Goal: Transaction & Acquisition: Purchase product/service

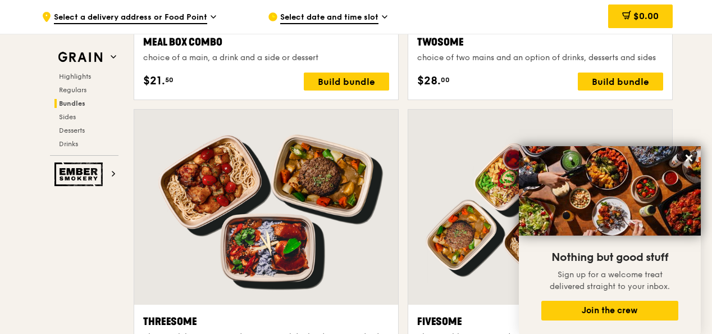
scroll to position [1966, 0]
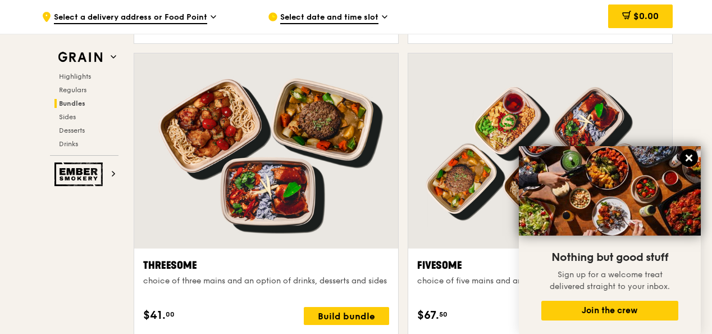
click at [693, 160] on icon at bounding box center [689, 158] width 10 height 10
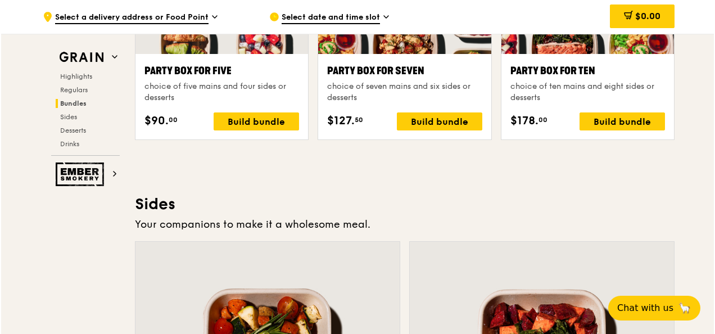
scroll to position [2359, 0]
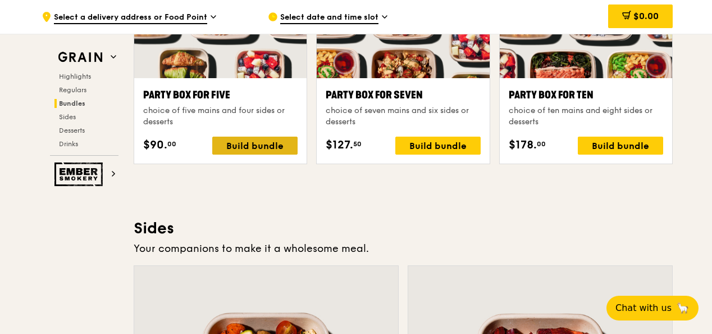
click at [285, 154] on div "Build bundle" at bounding box center [254, 146] width 85 height 18
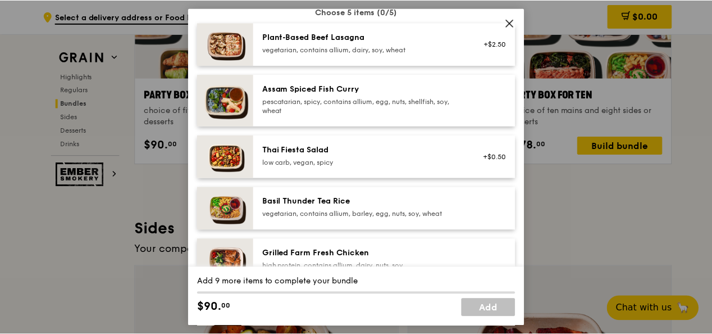
scroll to position [112, 0]
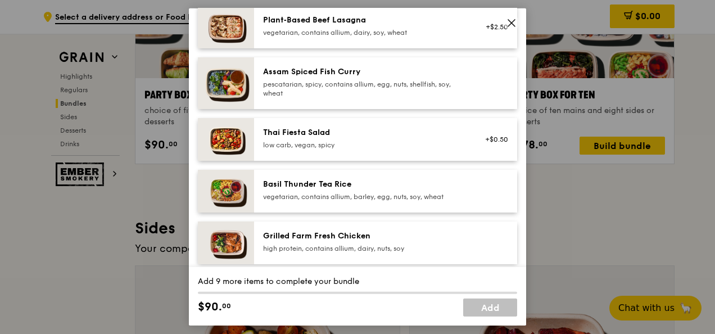
click at [509, 27] on icon at bounding box center [511, 23] width 10 height 10
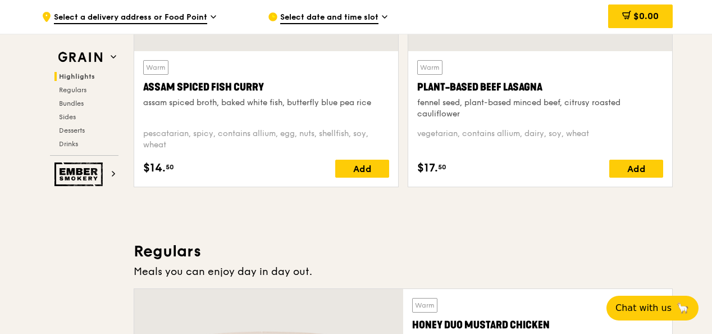
scroll to position [449, 0]
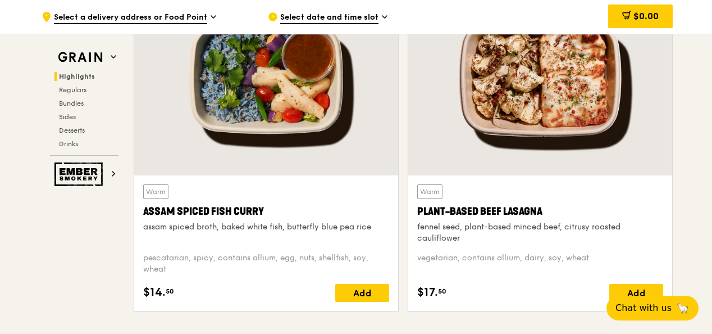
click at [338, 17] on span "Select date and time slot" at bounding box center [329, 18] width 98 height 12
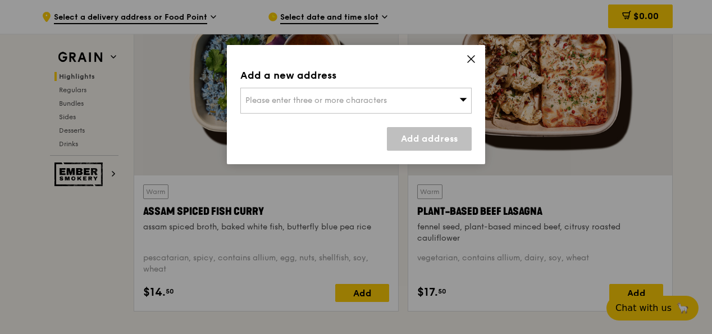
click at [362, 119] on div "Add a new address Please enter three or more characters Add address" at bounding box center [356, 104] width 258 height 119
click at [348, 105] on div "Please enter three or more characters" at bounding box center [355, 101] width 231 height 26
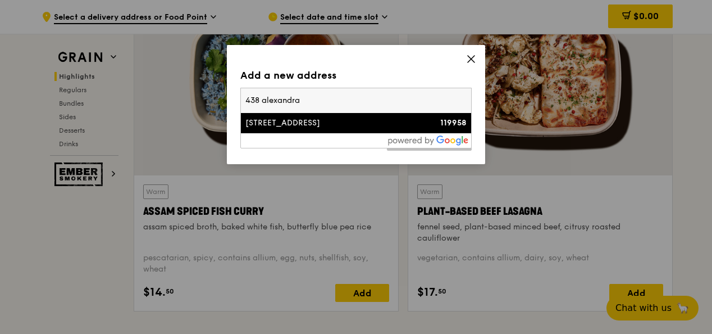
type input "438 alexandra"
click at [338, 124] on div "[STREET_ADDRESS]" at bounding box center [328, 122] width 166 height 11
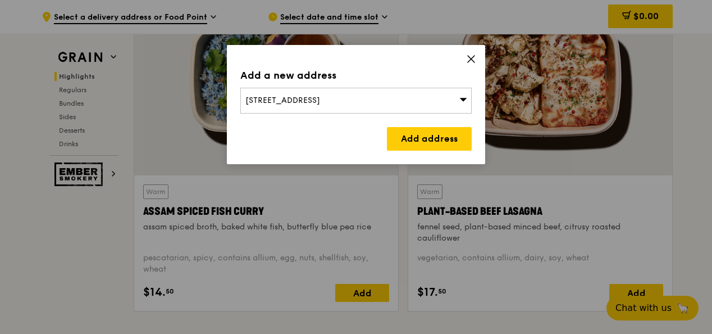
click at [439, 127] on link "Add address" at bounding box center [429, 139] width 85 height 24
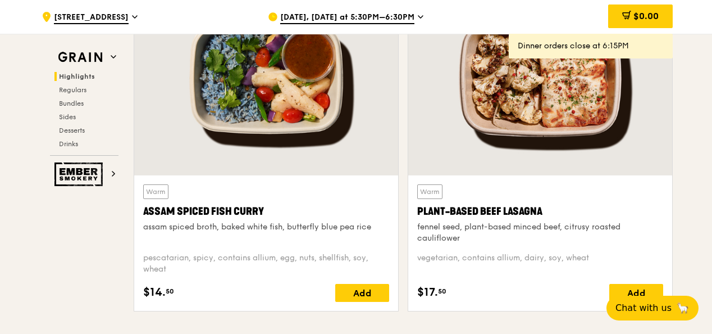
click at [398, 13] on span "[DATE], [DATE] at 5:30PM–6:30PM" at bounding box center [347, 18] width 134 height 12
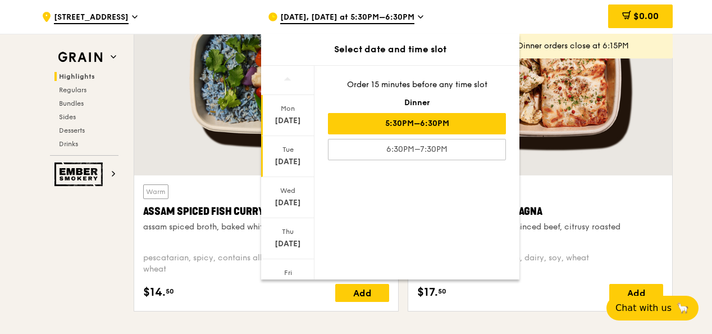
click at [290, 164] on div "[DATE]" at bounding box center [288, 161] width 50 height 11
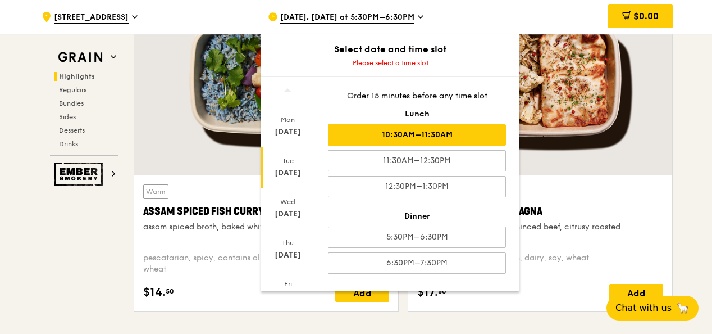
click at [424, 136] on div "10:30AM–11:30AM" at bounding box center [417, 134] width 178 height 21
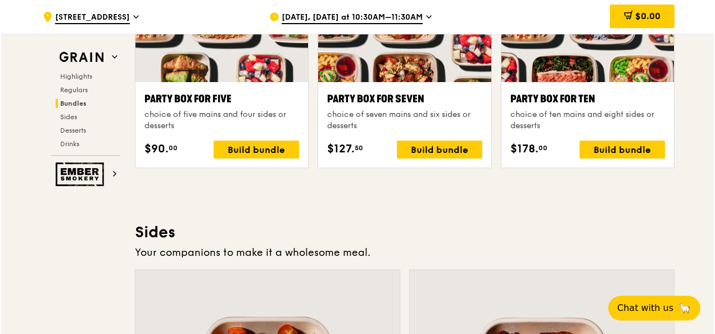
scroll to position [2359, 0]
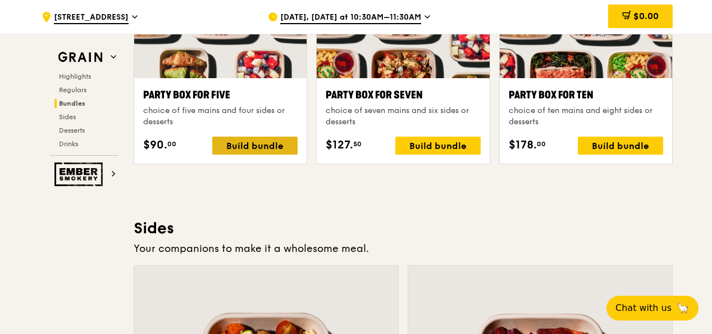
click at [264, 154] on div "Build bundle" at bounding box center [254, 146] width 85 height 18
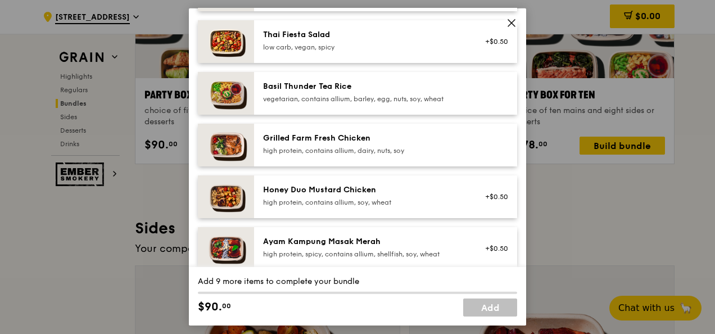
scroll to position [225, 0]
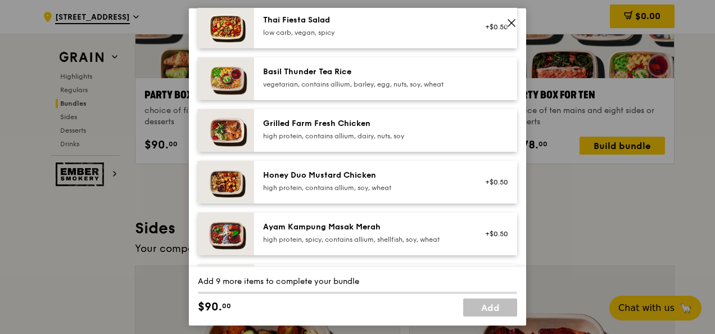
click at [327, 224] on div "Ayam Kampung Masak Merah" at bounding box center [364, 226] width 202 height 11
click at [360, 233] on div "Ayam Kampung Masak Merah high protein, spicy, contains allium, shellfish, soy, …" at bounding box center [364, 232] width 202 height 22
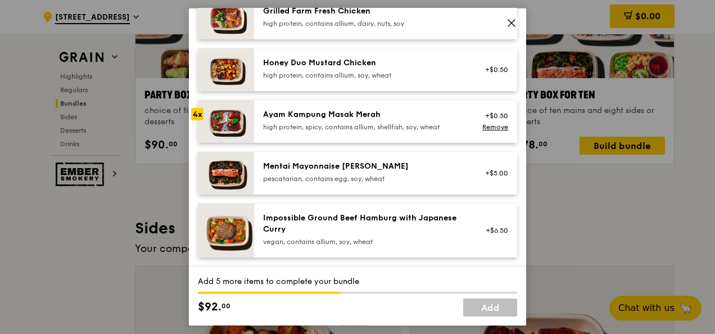
scroll to position [506, 0]
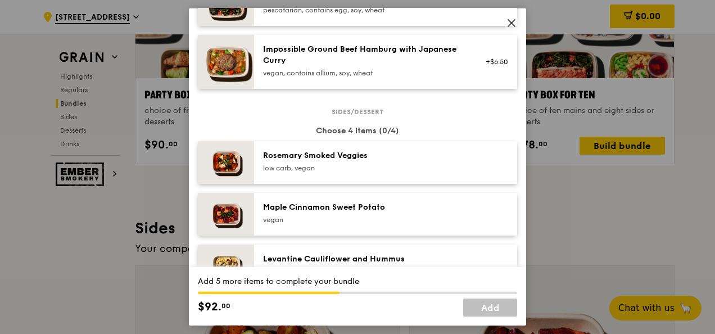
drag, startPoint x: 327, startPoint y: 162, endPoint x: 330, endPoint y: 193, distance: 31.6
click at [327, 162] on div "[PERSON_NAME] Smoked Veggies low carb, vegan" at bounding box center [364, 161] width 202 height 22
click at [324, 251] on div "Levantine Cauliflower and Hummus low carb, vegan" at bounding box center [385, 265] width 263 height 43
click at [308, 167] on div "low carb, vegan" at bounding box center [364, 167] width 202 height 9
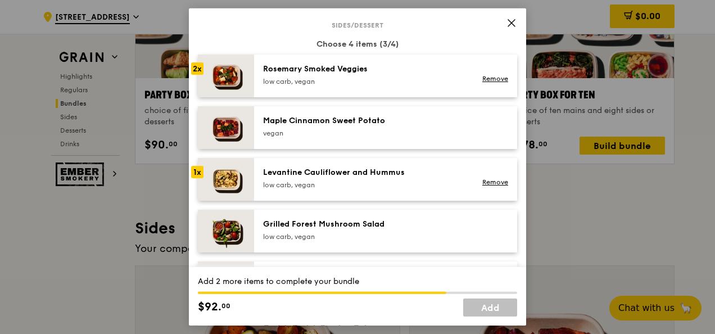
scroll to position [618, 0]
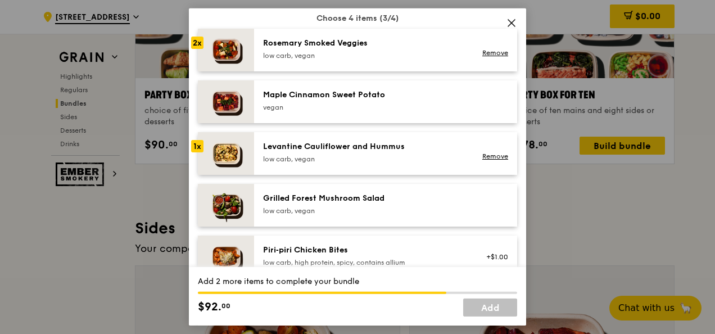
click at [316, 202] on div "Grilled Forest Mushroom Salad" at bounding box center [364, 198] width 202 height 11
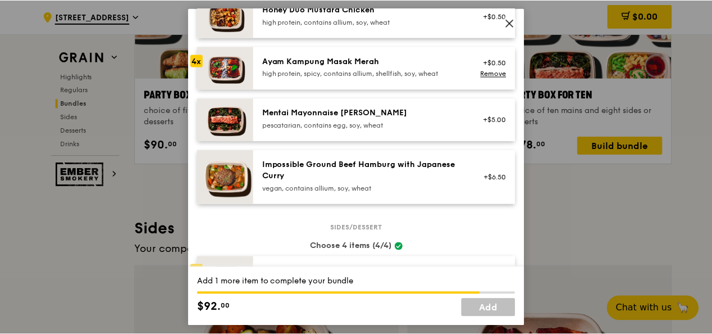
scroll to position [337, 0]
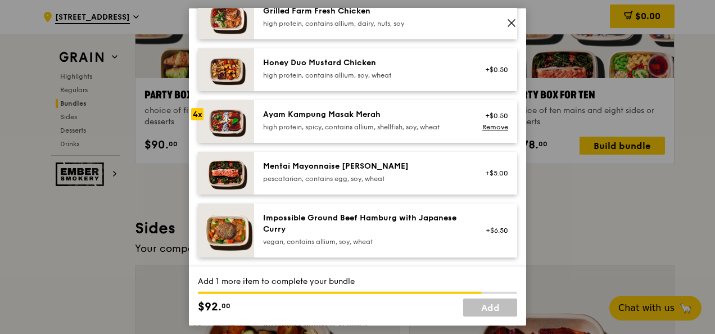
click at [333, 174] on div "pescatarian, contains egg, soy, wheat" at bounding box center [364, 178] width 202 height 9
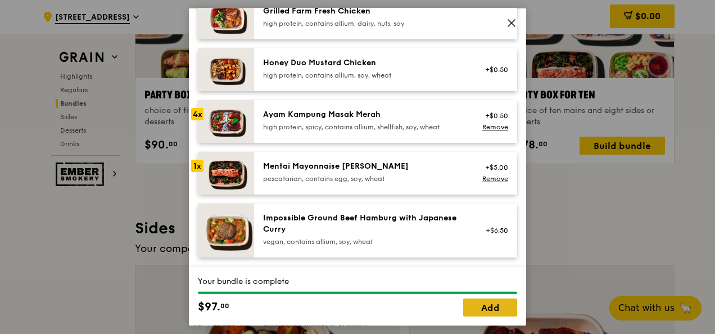
click at [476, 308] on link "Add" at bounding box center [490, 307] width 54 height 18
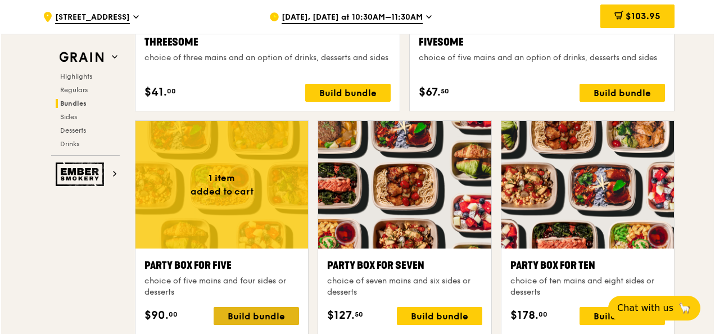
scroll to position [2247, 0]
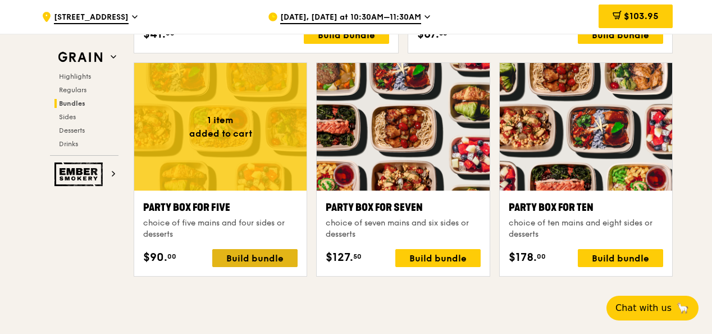
click at [278, 261] on div "Build bundle" at bounding box center [254, 258] width 85 height 18
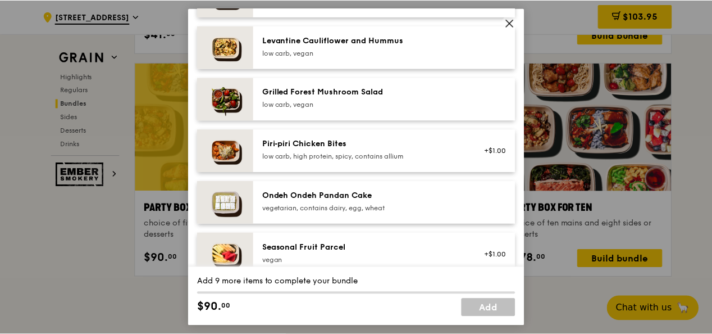
scroll to position [674, 0]
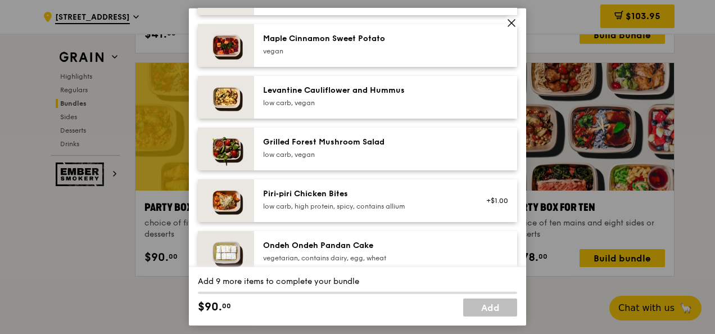
click at [508, 26] on icon at bounding box center [511, 23] width 10 height 10
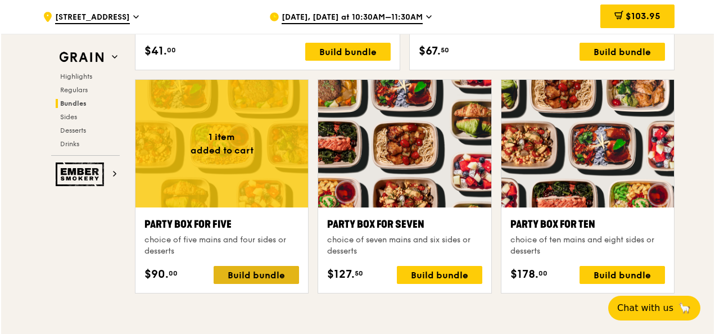
scroll to position [2247, 0]
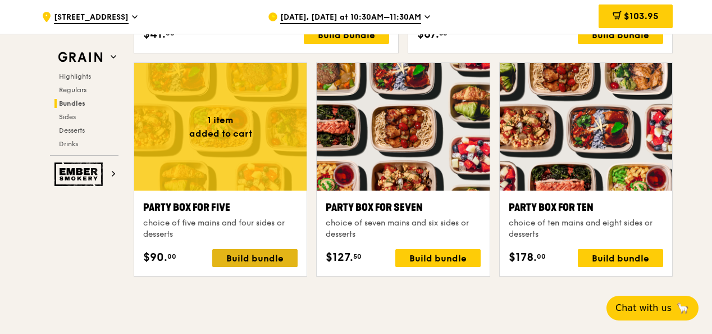
click at [247, 266] on div "Build bundle" at bounding box center [254, 258] width 85 height 18
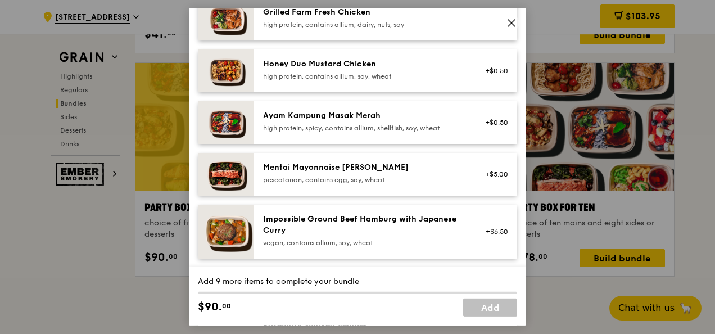
scroll to position [337, 0]
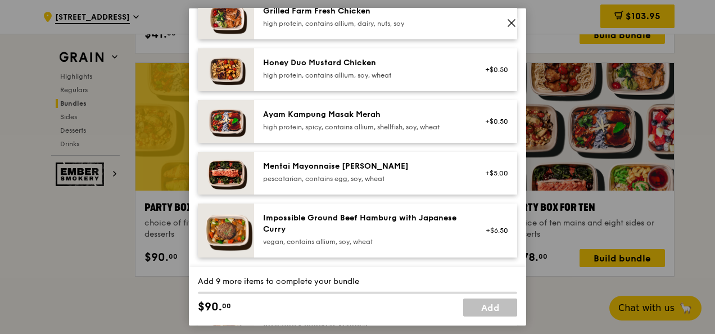
click at [353, 169] on div "Mentai Mayonnaise [PERSON_NAME]" at bounding box center [364, 166] width 202 height 11
click at [346, 171] on div "Mentai Mayonnaise [PERSON_NAME]" at bounding box center [364, 166] width 202 height 11
click at [347, 174] on div "pescatarian, contains egg, soy, wheat" at bounding box center [364, 178] width 202 height 9
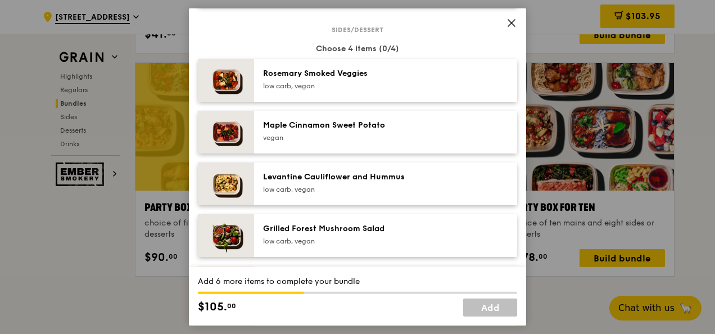
scroll to position [618, 0]
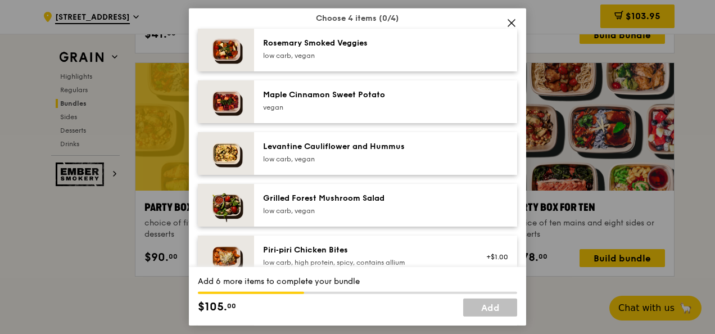
click at [344, 106] on div "vegan" at bounding box center [364, 107] width 202 height 9
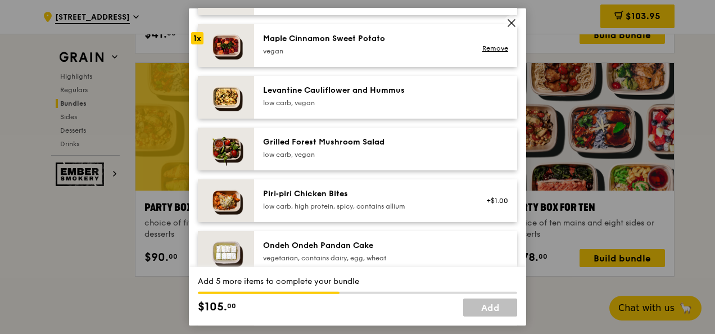
scroll to position [562, 0]
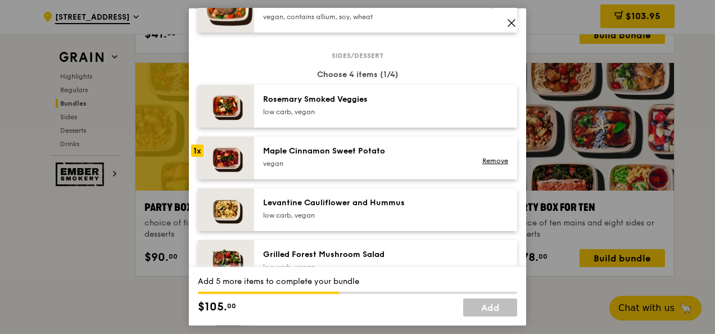
click at [343, 108] on div "low carb, vegan" at bounding box center [364, 111] width 202 height 9
click at [364, 211] on div "low carb, vegan" at bounding box center [364, 215] width 202 height 9
click at [369, 251] on div "Grilled Forest Mushroom Salad" at bounding box center [364, 254] width 202 height 11
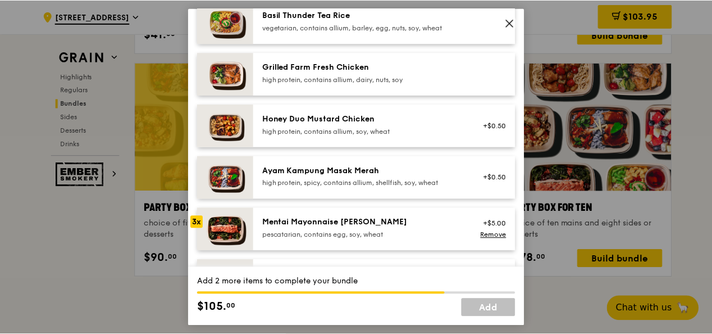
scroll to position [393, 0]
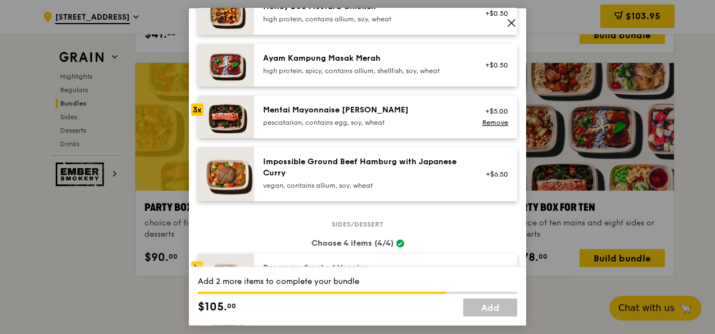
click at [511, 26] on icon at bounding box center [511, 23] width 10 height 10
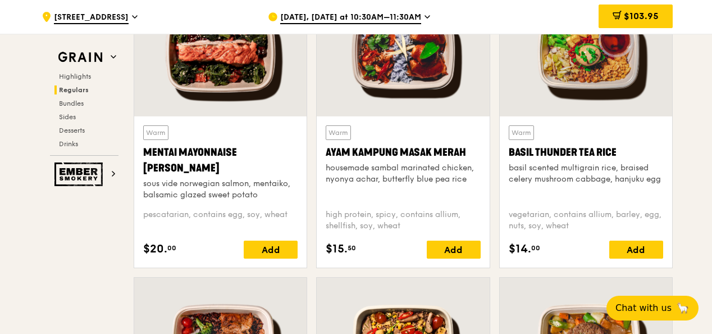
scroll to position [1011, 0]
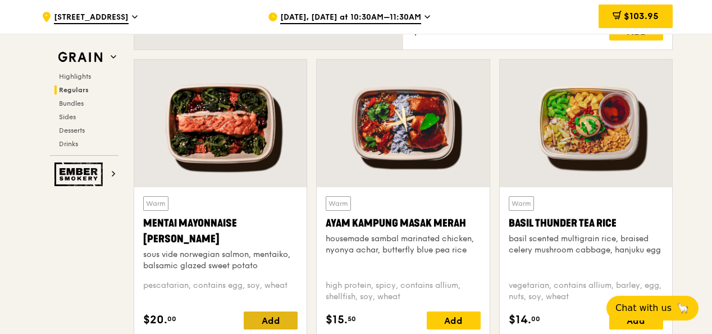
click at [261, 323] on div "Add" at bounding box center [271, 320] width 54 height 18
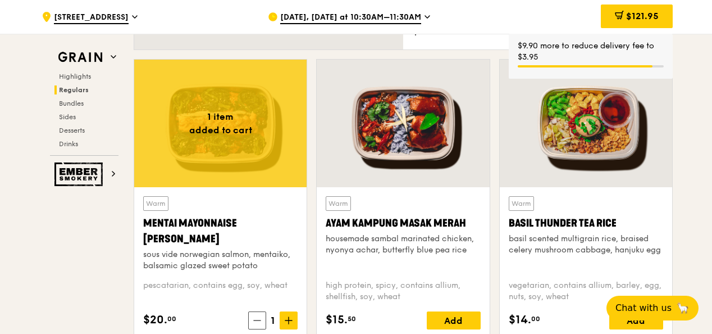
click at [284, 326] on span at bounding box center [289, 320] width 18 height 18
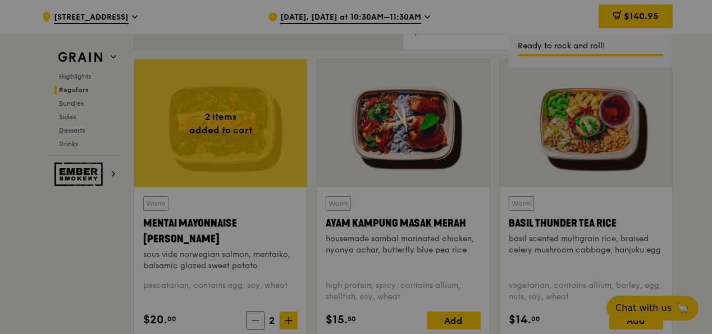
click at [284, 326] on div at bounding box center [356, 167] width 712 height 334
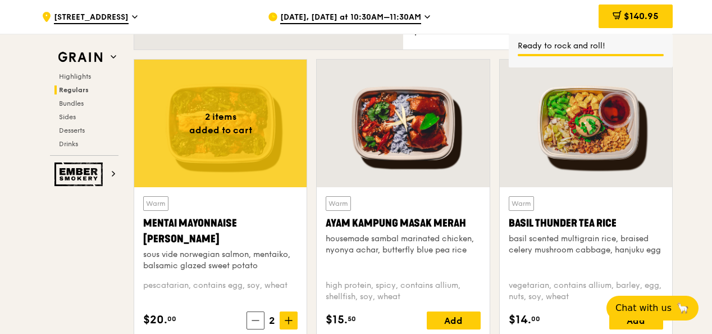
click at [284, 326] on span at bounding box center [289, 320] width 18 height 18
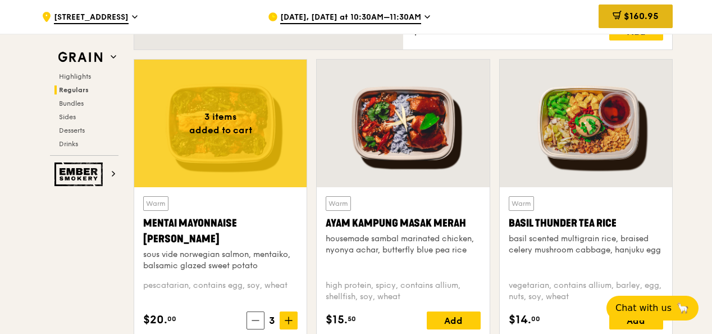
click at [634, 15] on span "$160.95" at bounding box center [641, 16] width 35 height 11
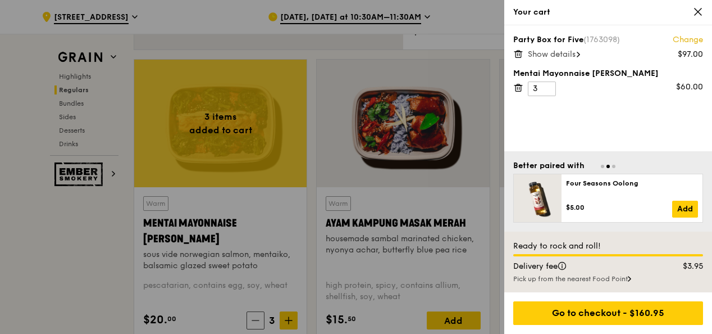
click at [575, 53] on span "Show details" at bounding box center [552, 54] width 48 height 10
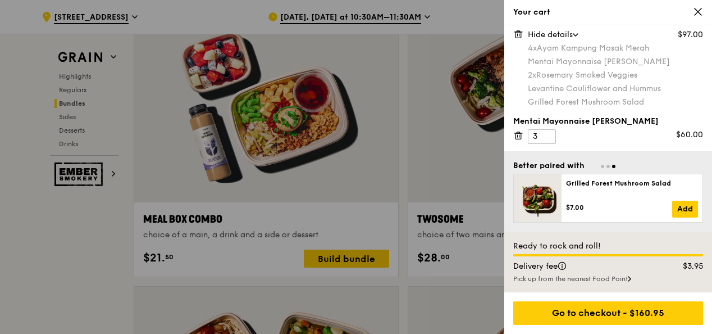
scroll to position [1798, 0]
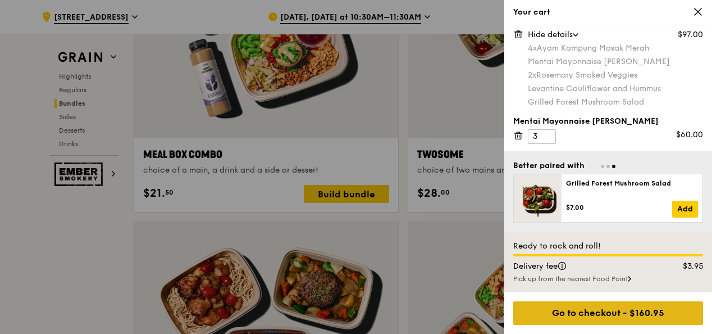
click at [634, 315] on div "Go to checkout - $160.95" at bounding box center [608, 313] width 190 height 24
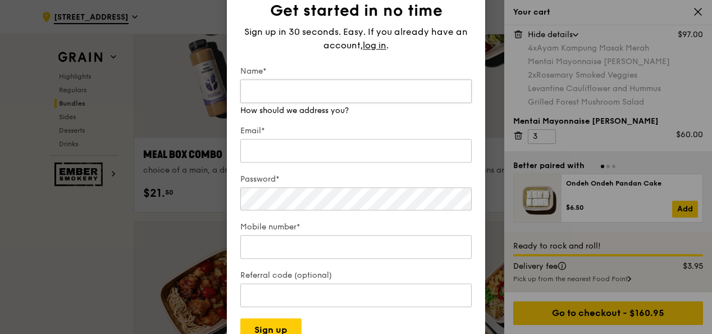
click at [342, 89] on input "Name*" at bounding box center [355, 91] width 231 height 24
type input "[PERSON_NAME]"
type input "91081673"
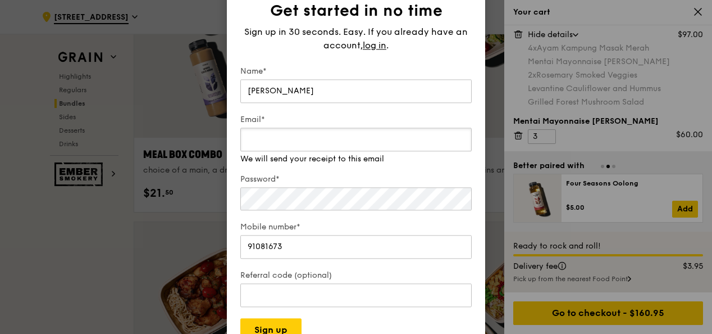
click at [281, 153] on div "Email* We will send your receipt to this email" at bounding box center [355, 139] width 231 height 51
type input "[EMAIL_ADDRESS][DOMAIN_NAME]"
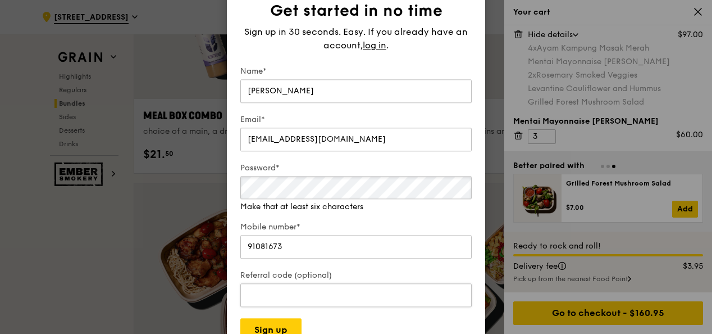
scroll to position [1854, 0]
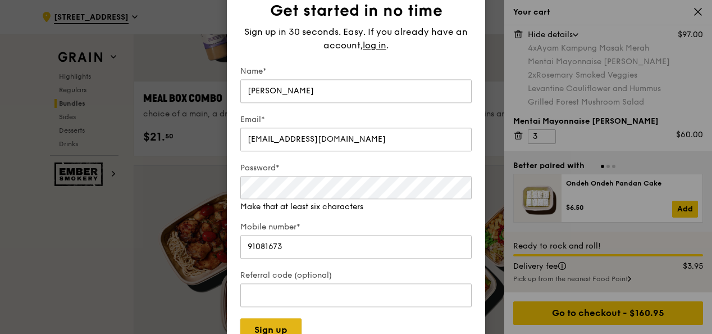
click at [284, 323] on button "Sign up" at bounding box center [270, 331] width 61 height 24
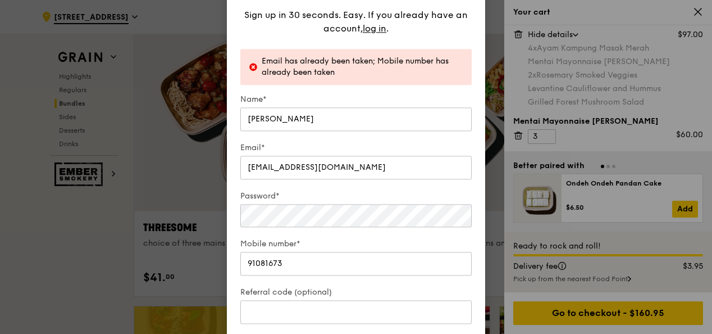
scroll to position [2022, 0]
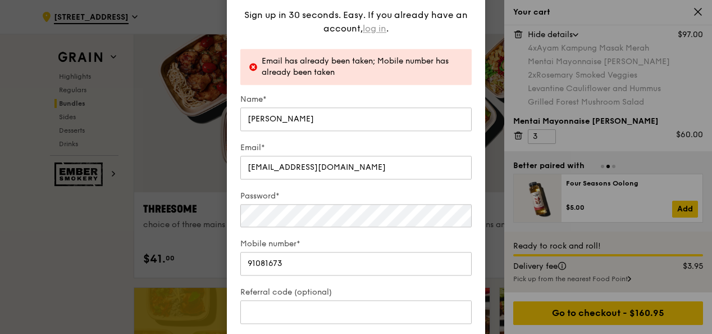
click at [378, 26] on span "log in" at bounding box center [375, 28] width 24 height 13
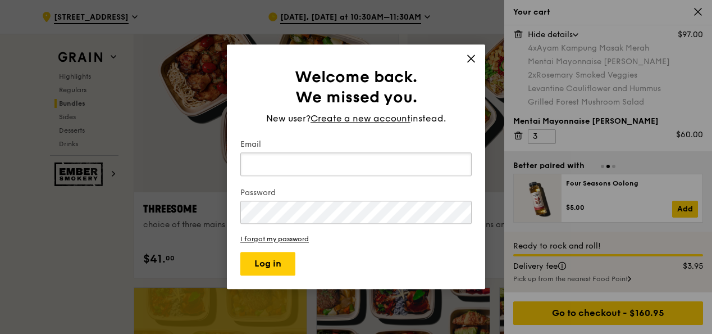
click at [330, 154] on input "Email" at bounding box center [355, 164] width 231 height 24
type input "[EMAIL_ADDRESS][DOMAIN_NAME]"
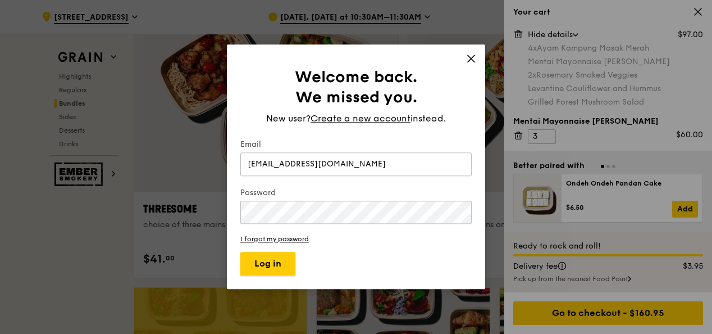
drag, startPoint x: 282, startPoint y: 264, endPoint x: 274, endPoint y: 278, distance: 15.6
click at [282, 264] on button "Log in" at bounding box center [267, 264] width 55 height 24
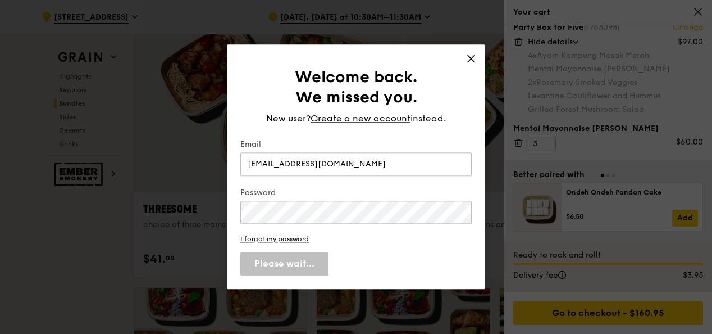
scroll to position [11, 0]
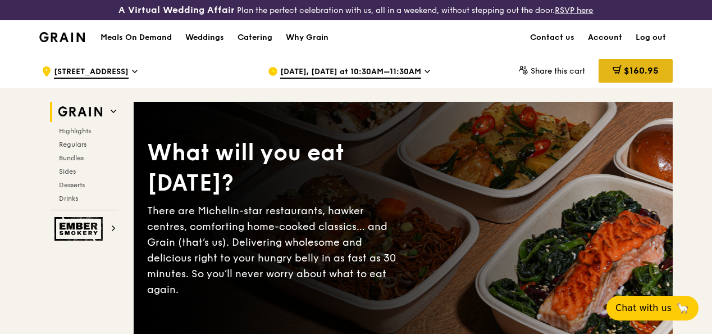
click at [630, 76] on span "$160.95" at bounding box center [641, 70] width 35 height 11
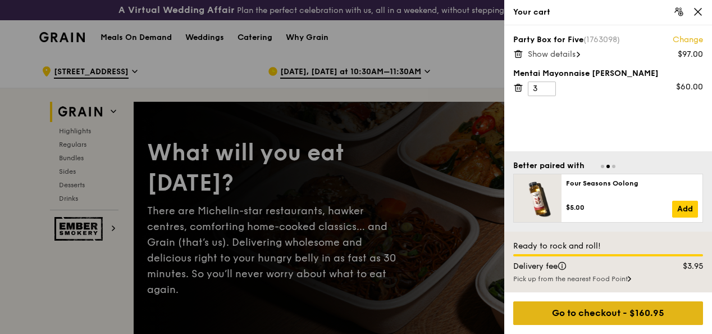
click at [618, 313] on div "Go to checkout - $160.95" at bounding box center [608, 313] width 190 height 24
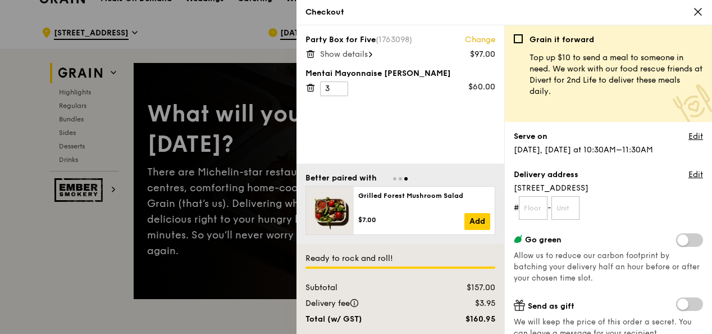
scroll to position [56, 0]
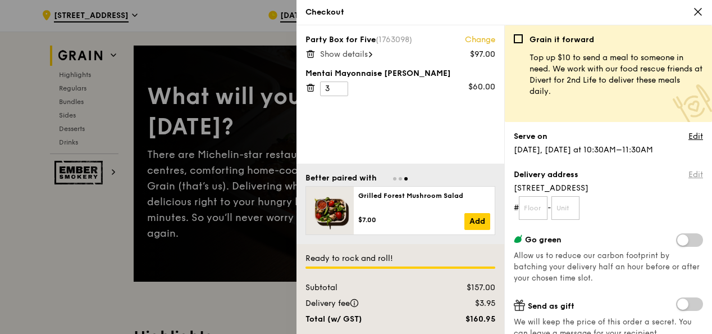
click at [689, 174] on link "Edit" at bounding box center [696, 174] width 15 height 11
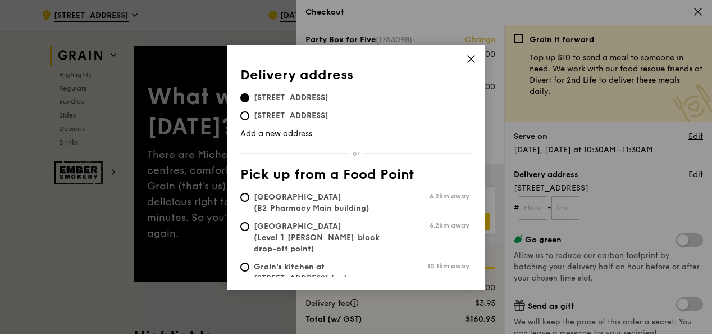
click at [467, 60] on icon at bounding box center [471, 59] width 10 height 10
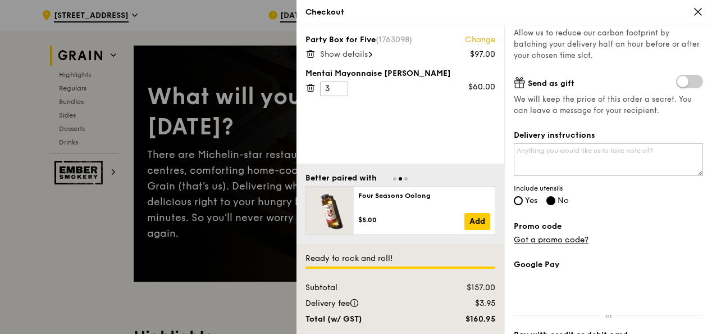
scroll to position [225, 0]
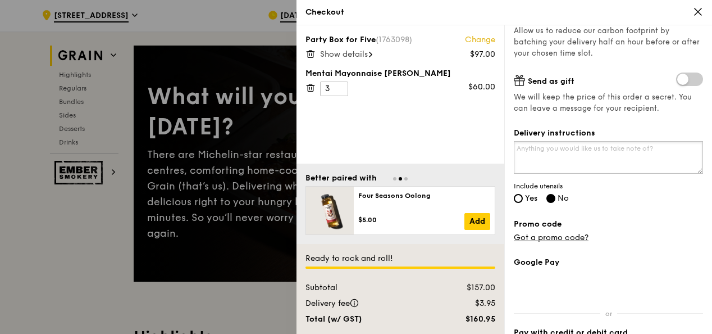
click at [590, 148] on textarea "Delivery instructions" at bounding box center [608, 157] width 189 height 33
paste textarea "438 Alexandra Road, #21-00, Alexandra Point Singapore 119958"
drag, startPoint x: 611, startPoint y: 148, endPoint x: 592, endPoint y: 148, distance: 19.1
click at [592, 148] on textarea "438 Alexandra Road, #21-00, Alexandra Point Singapore 119958" at bounding box center [608, 157] width 189 height 33
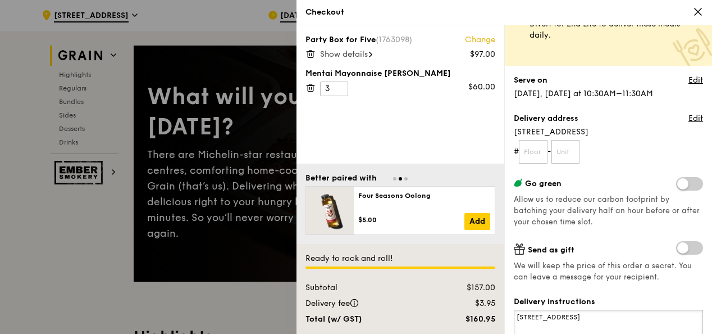
scroll to position [112, 0]
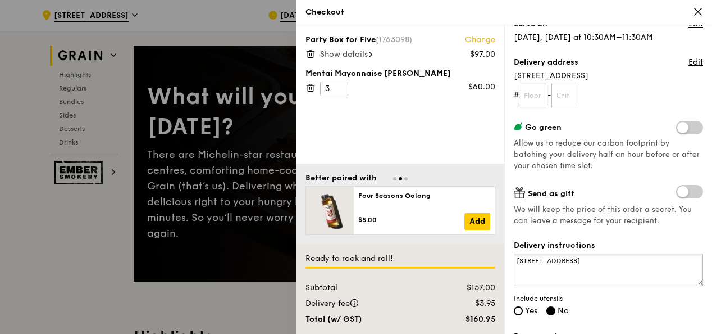
type textarea "438 Alexandra Road, Alexandra Point Singapore 119958"
click at [536, 99] on input "text" at bounding box center [533, 96] width 29 height 24
type input "0"
click at [570, 98] on input "text" at bounding box center [566, 96] width 29 height 24
type input "0"
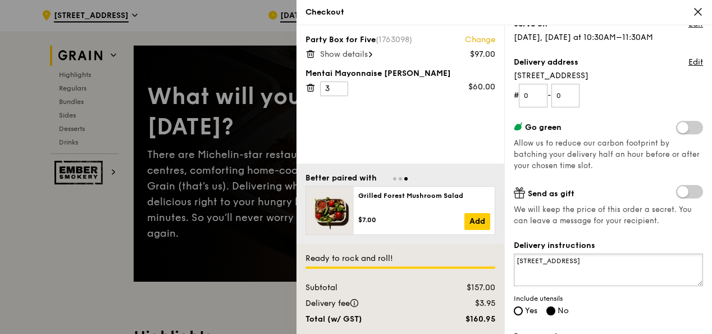
click at [567, 267] on textarea "438 Alexandra Road, Alexandra Point Singapore 119958" at bounding box center [608, 269] width 189 height 33
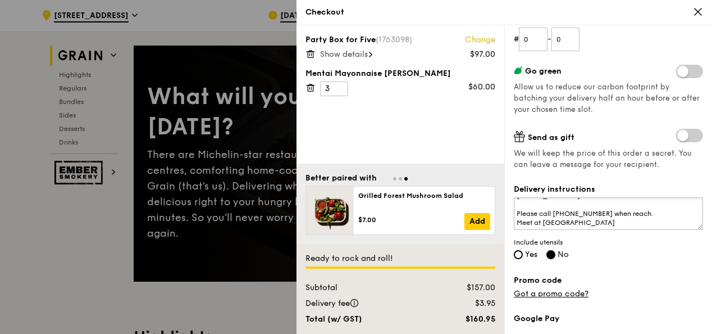
type textarea "438 Alexandra Road, Alexandra Point Singapore 119958 Please call 90186173 when …"
click at [520, 249] on div "Delivery instructions 438 Alexandra Road, Alexandra Point Singapore 119958 Plea…" at bounding box center [608, 223] width 189 height 78
click at [519, 248] on div "Delivery instructions 438 Alexandra Road, Alexandra Point Singapore 119958 Plea…" at bounding box center [608, 223] width 189 height 78
click at [521, 252] on input "Yes" at bounding box center [518, 254] width 9 height 9
radio input "true"
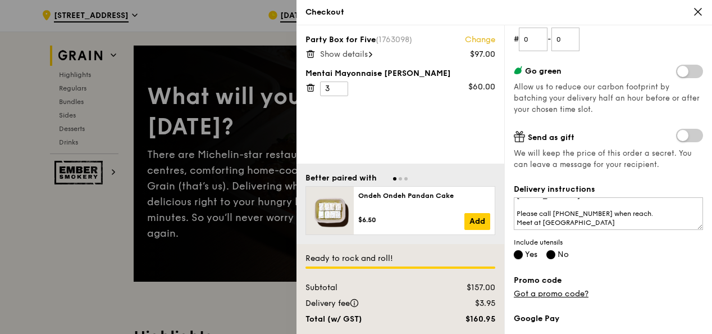
radio input "false"
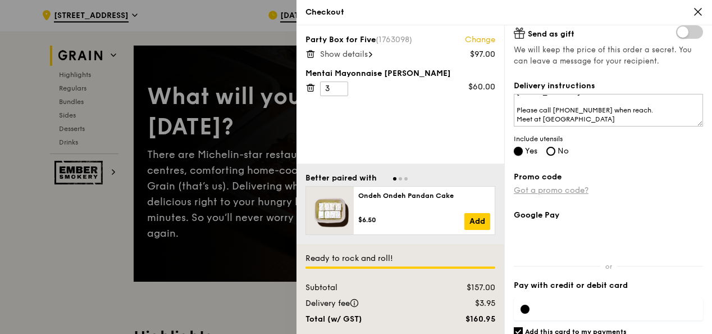
scroll to position [281, 0]
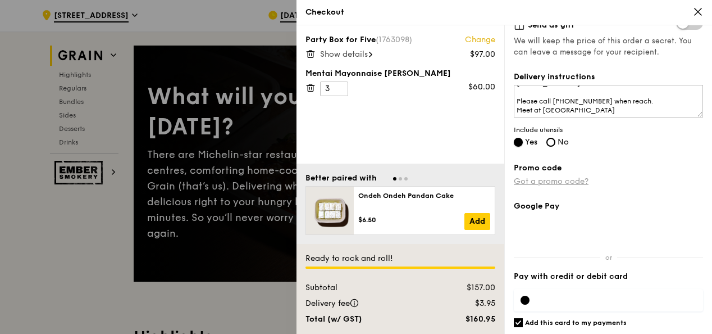
radio input "false"
radio input "true"
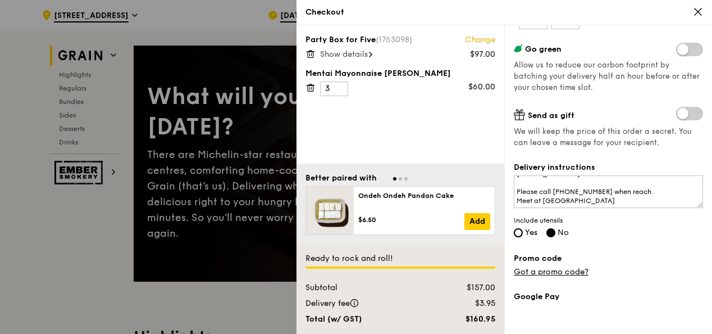
radio input "true"
radio input "false"
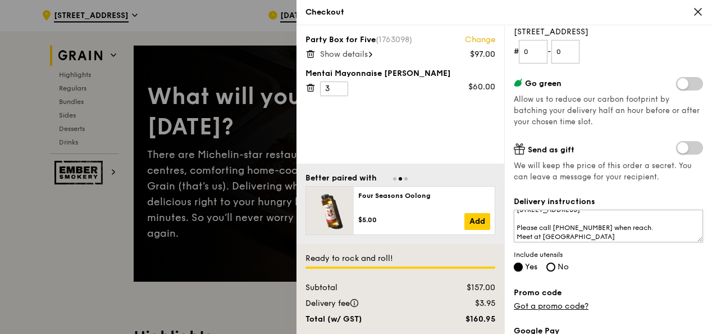
scroll to position [0, 0]
click at [516, 217] on textarea "438 Alexandra Road, Alexandra Point Singapore 119958 Please call 90186173 when …" at bounding box center [608, 226] width 189 height 33
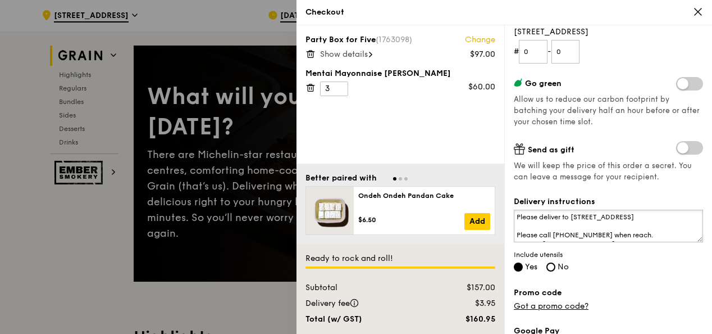
click at [518, 220] on textarea "Please deliver to 438 Alexandra Road, Alexandra Point Singapore 119958 Please c…" at bounding box center [608, 226] width 189 height 33
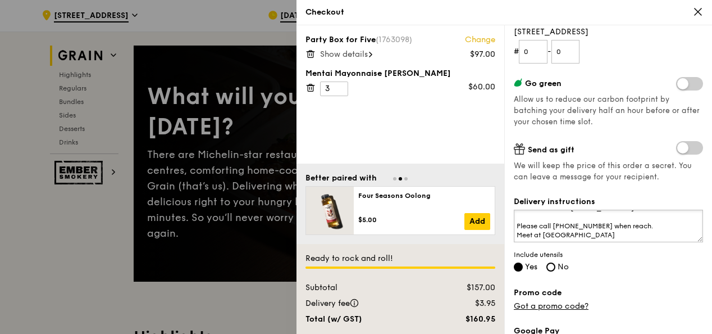
scroll to position [18, 0]
drag, startPoint x: 538, startPoint y: 222, endPoint x: 518, endPoint y: 222, distance: 20.2
click at [518, 222] on textarea "Please deliver to 438 Alexandra Road, Alexandra Point Singapore 119958 Please c…" at bounding box center [608, 226] width 189 height 33
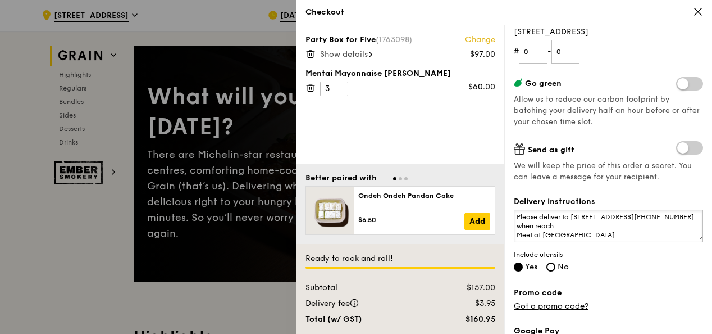
scroll to position [0, 0]
drag, startPoint x: 622, startPoint y: 237, endPoint x: 625, endPoint y: 242, distance: 5.8
click at [625, 238] on textarea "Please deliver to 438 Alexandra Road, Alexandra Point Singapore 119958. Call 90…" at bounding box center [608, 226] width 189 height 33
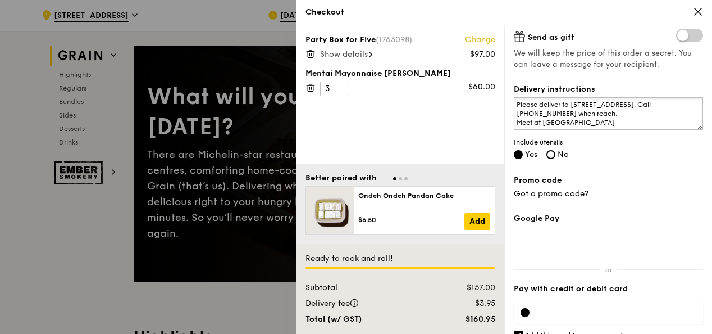
scroll to position [312, 0]
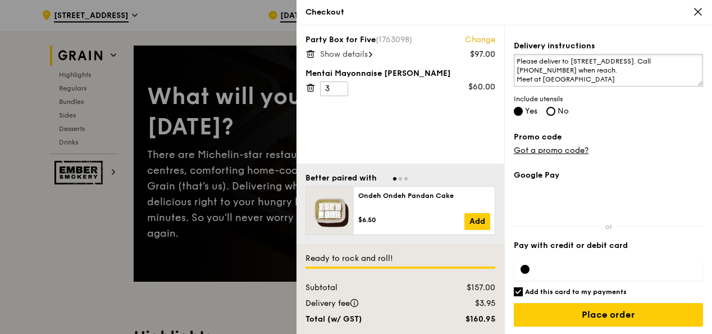
type textarea "Please deliver to 438 Alexandra Road, Alexandra Point Singapore 119958. Call 90…"
click at [552, 290] on h6 "Add this card to my payments" at bounding box center [576, 291] width 102 height 9
click at [523, 290] on input "Add this card to my payments" at bounding box center [518, 291] width 9 height 9
checkbox input "false"
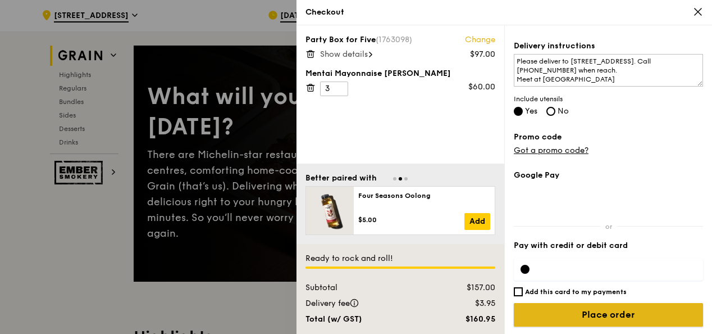
click at [580, 310] on input "Place order" at bounding box center [608, 315] width 189 height 24
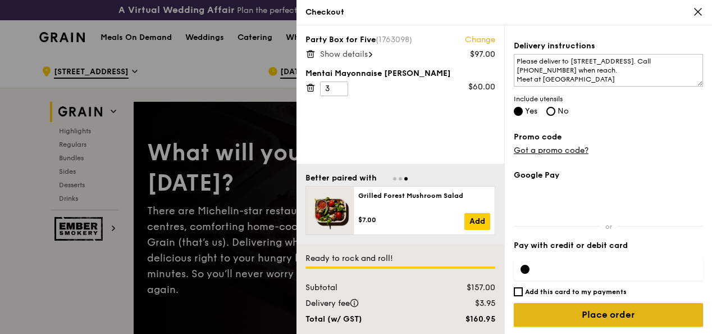
click at [593, 313] on input "Place order" at bounding box center [608, 315] width 189 height 24
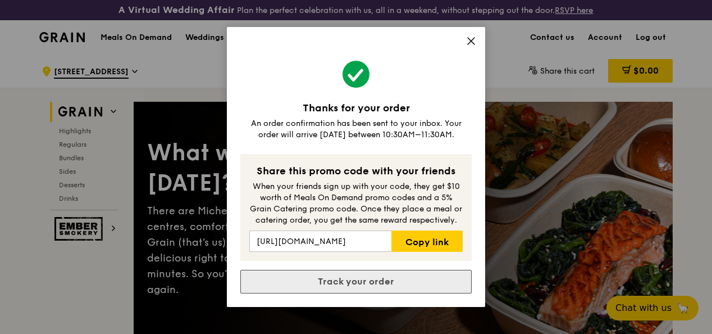
click at [389, 281] on link "Track your order" at bounding box center [355, 282] width 231 height 24
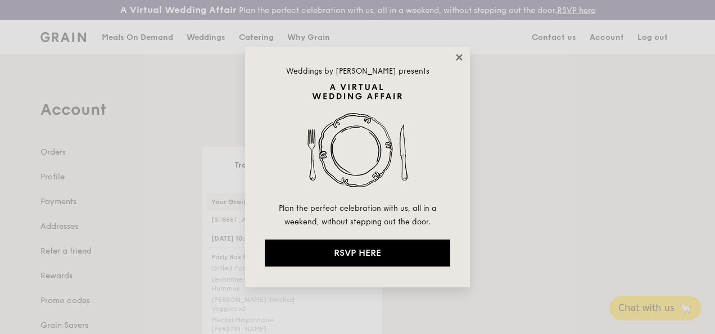
click at [455, 57] on icon at bounding box center [459, 57] width 10 height 10
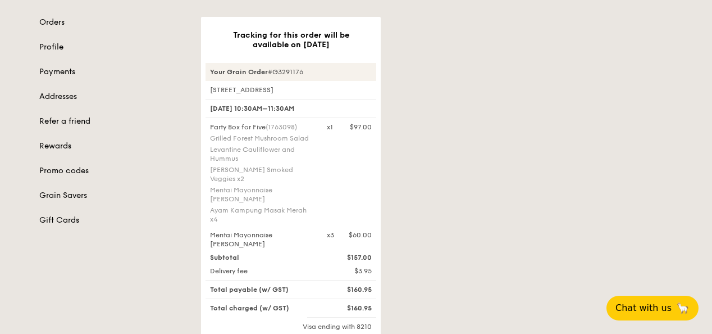
scroll to position [112, 0]
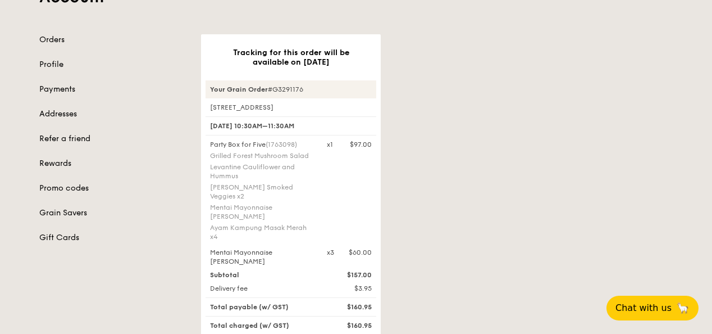
click at [661, 105] on div "Tracking for this order will be available on Sep 23 Your Grain Order #G3291176 …" at bounding box center [436, 251] width 485 height 435
drag, startPoint x: 711, startPoint y: 79, endPoint x: 713, endPoint y: 91, distance: 11.9
click at [712, 92] on div "Account Orders Profile Payments Addresses Refer a friend Rewards Promo codes Gr…" at bounding box center [356, 206] width 712 height 528
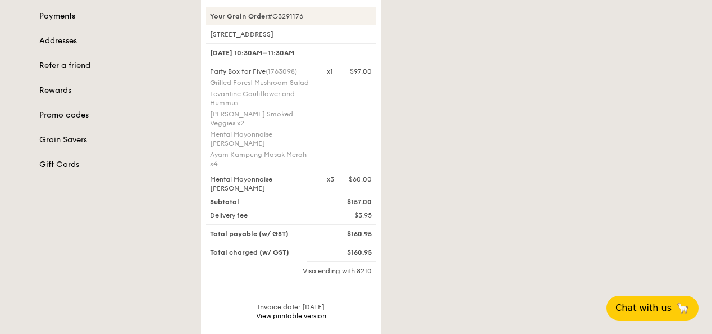
scroll to position [169, 0]
